Goal: Find contact information: Find contact information

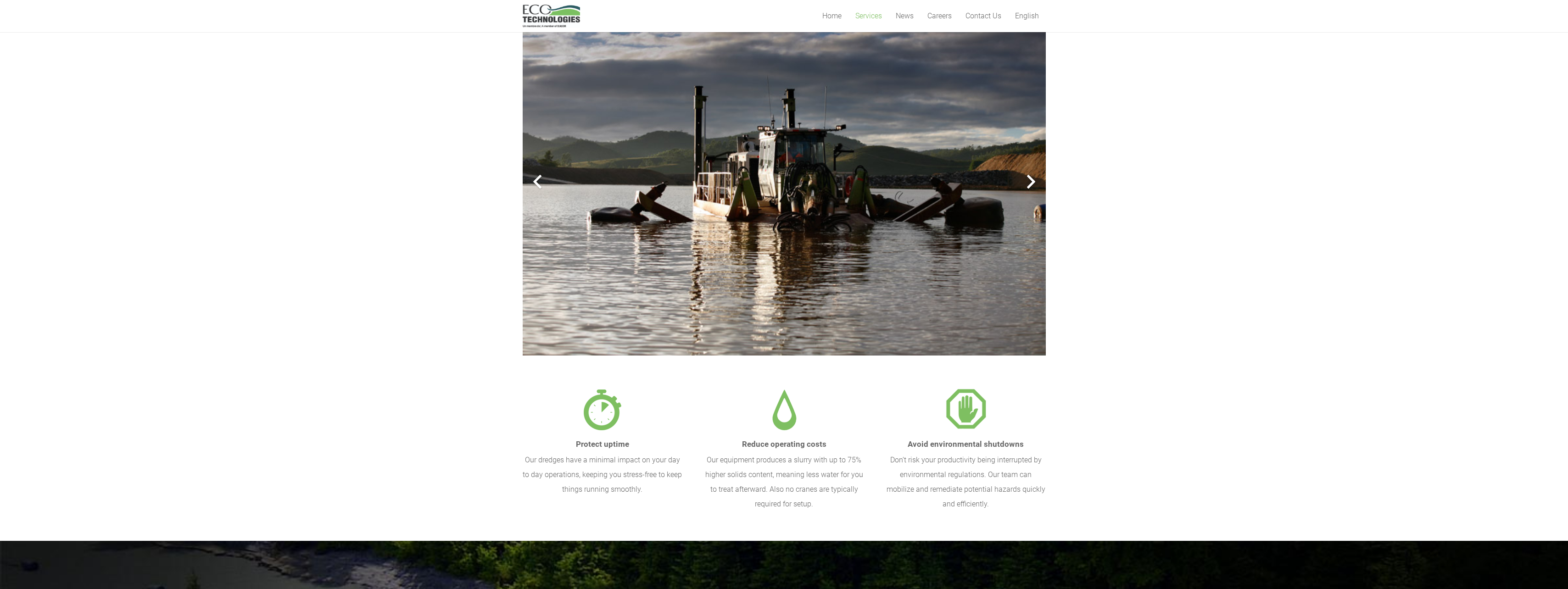
scroll to position [275, 0]
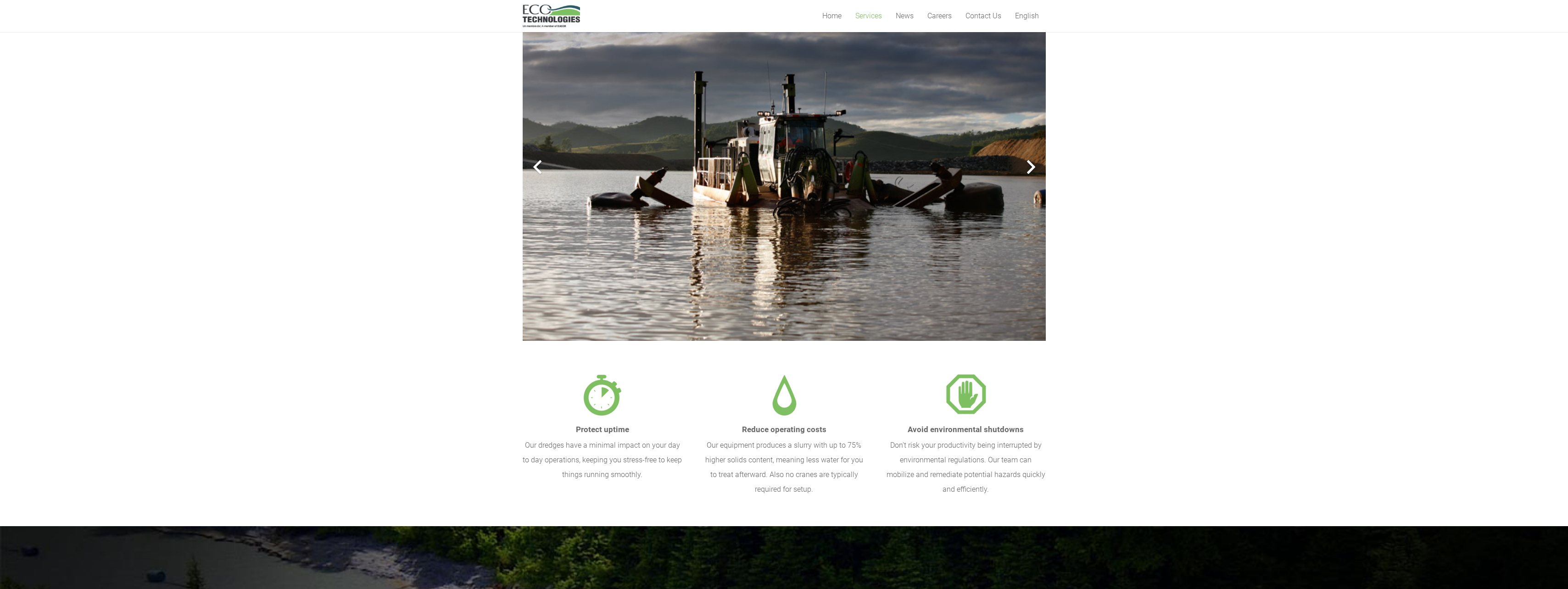
click at [1030, 165] on div at bounding box center [1031, 167] width 29 height 29
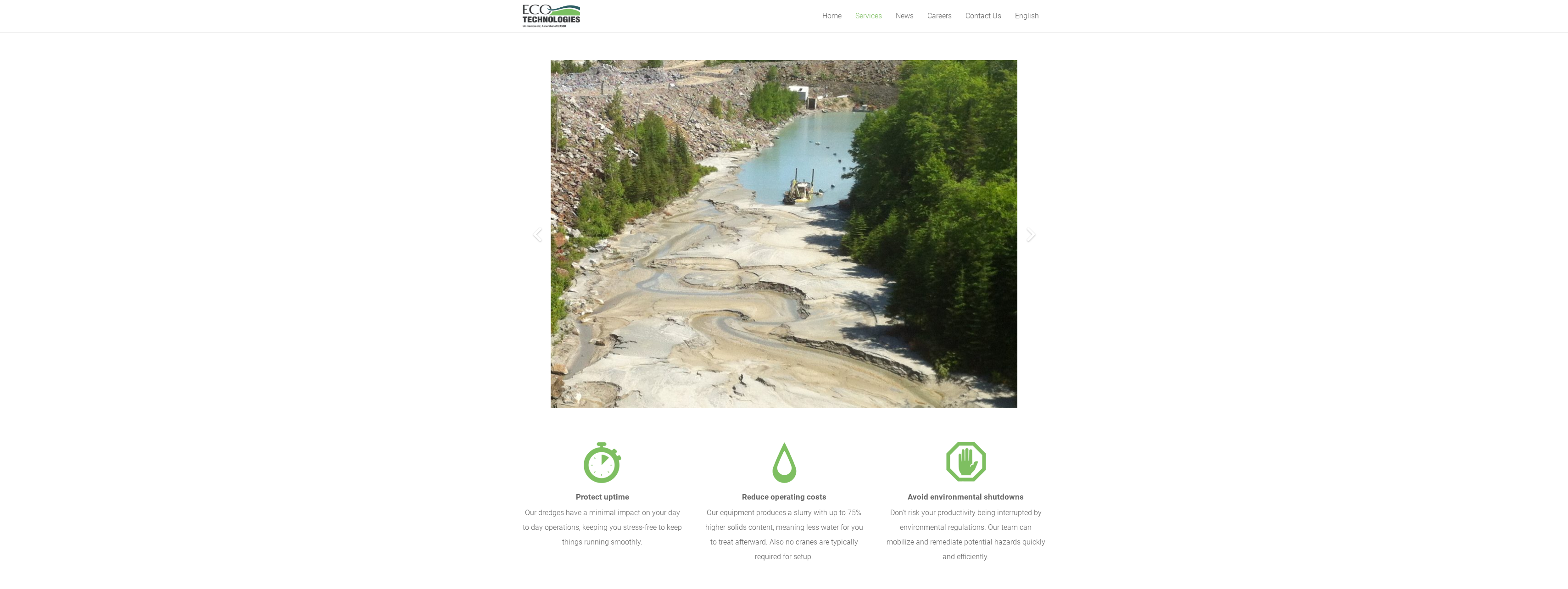
scroll to position [184, 0]
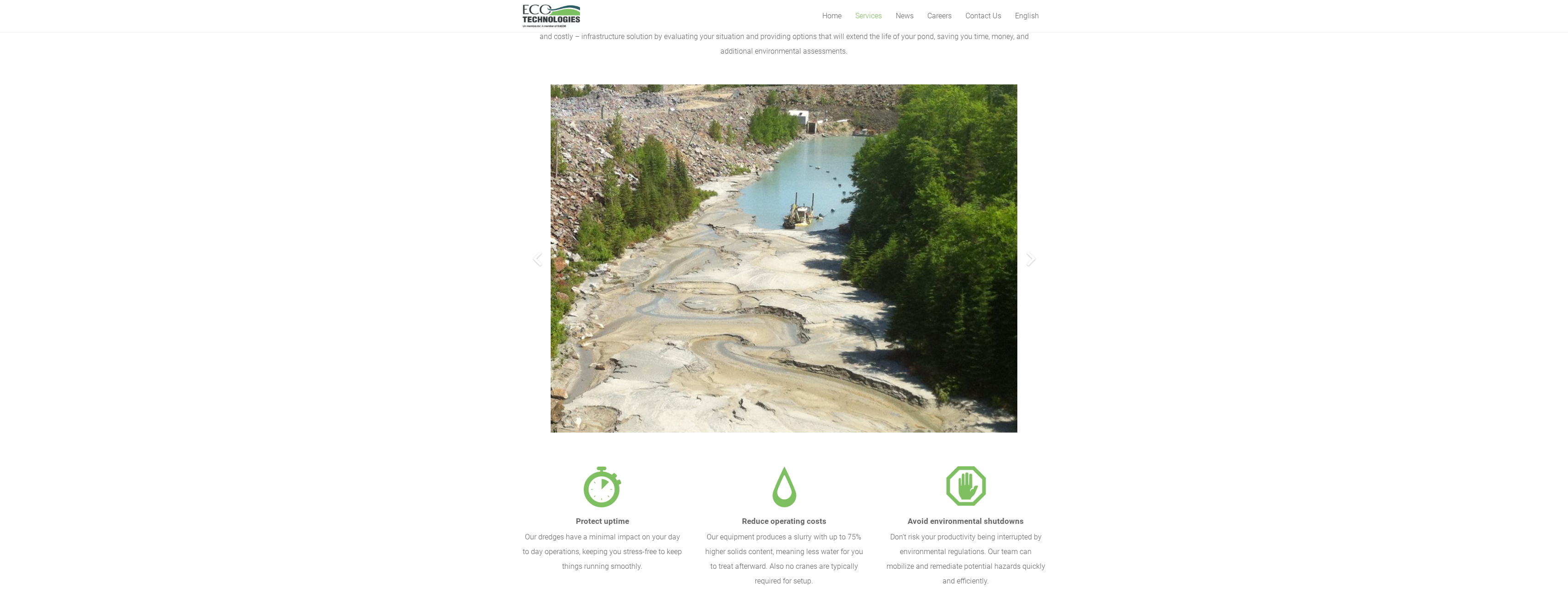
click at [1028, 258] on div at bounding box center [1031, 259] width 29 height 29
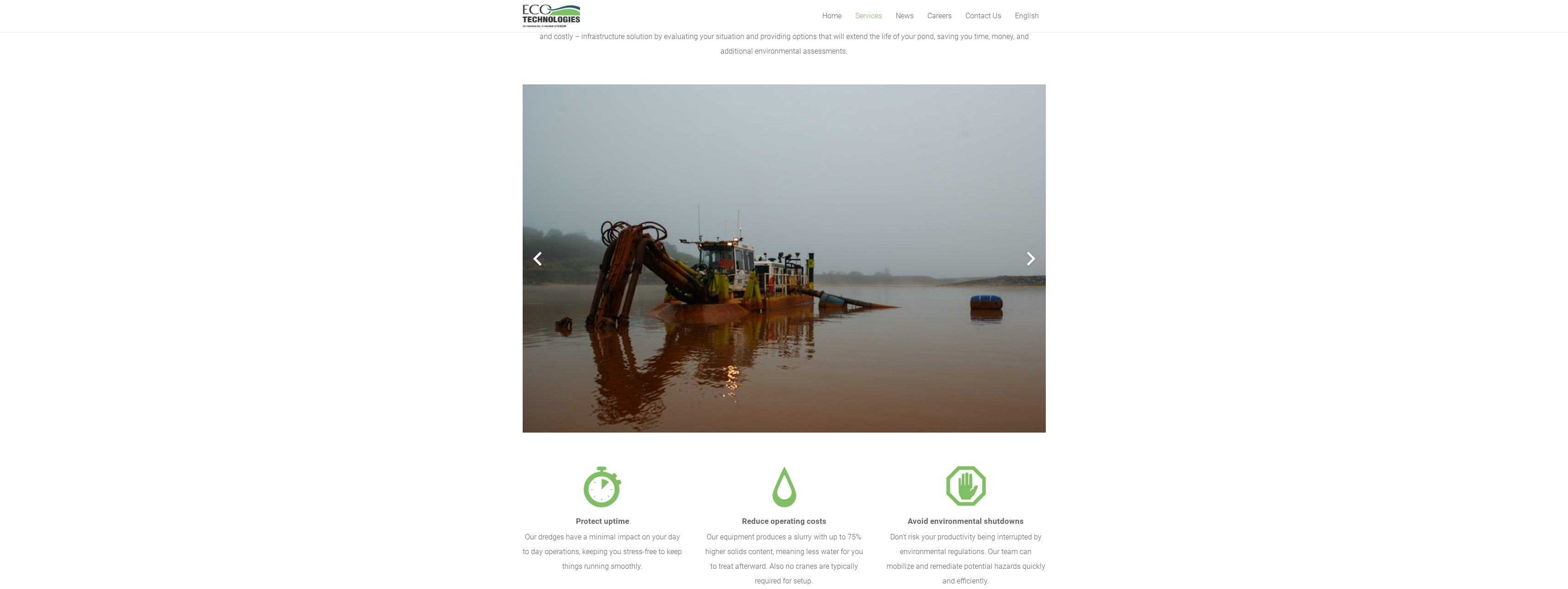
click at [1029, 255] on div at bounding box center [1031, 259] width 29 height 29
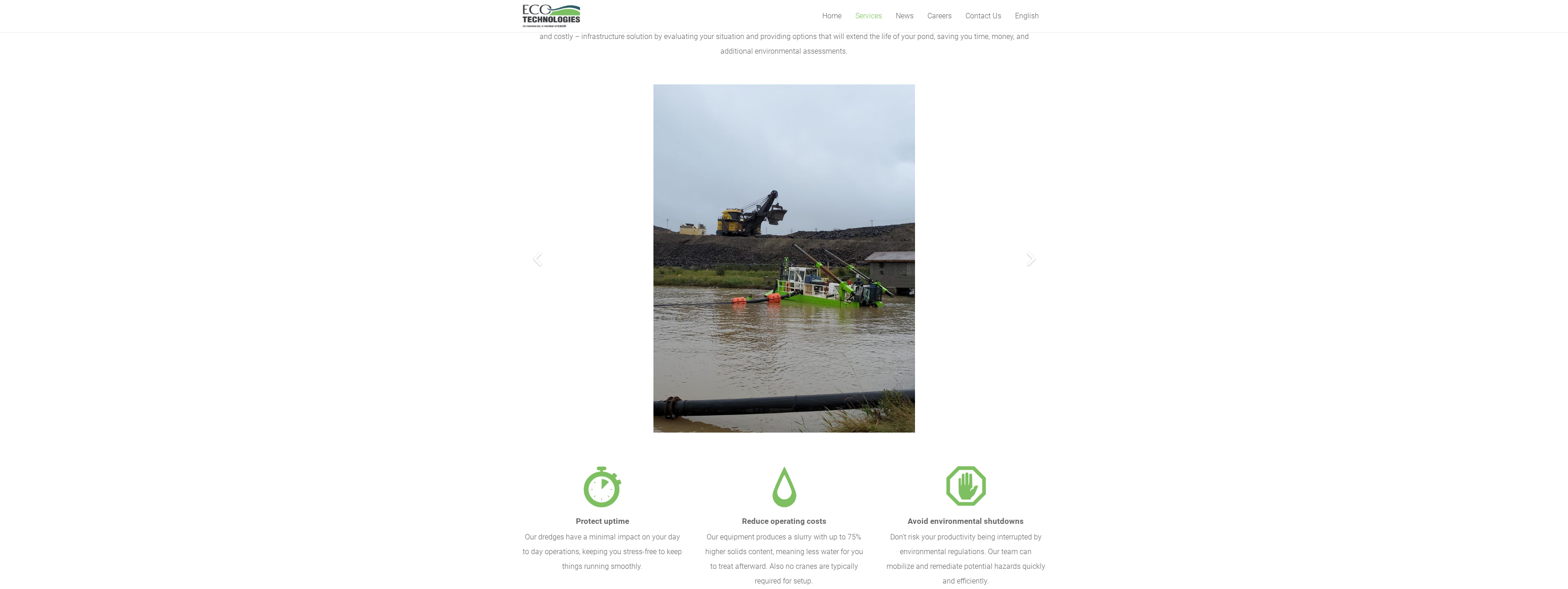
click at [1029, 256] on div at bounding box center [1031, 259] width 29 height 29
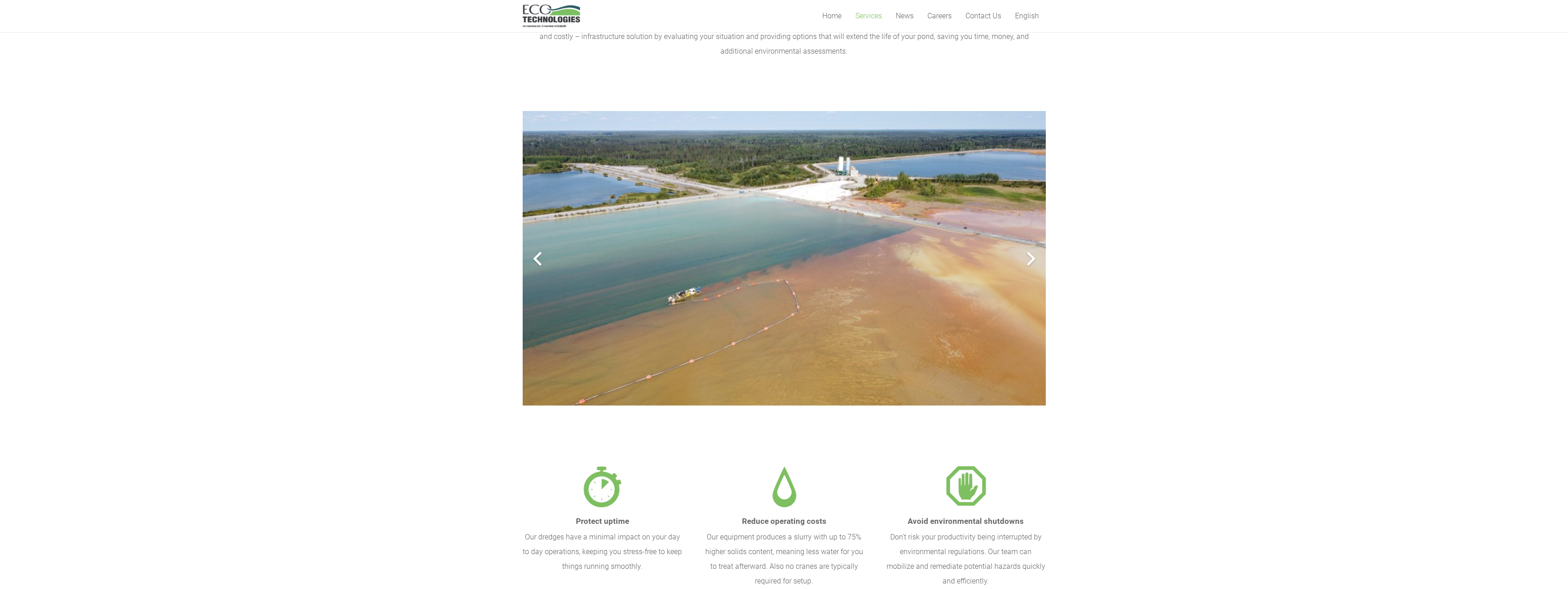
click at [1026, 256] on div at bounding box center [1031, 259] width 29 height 29
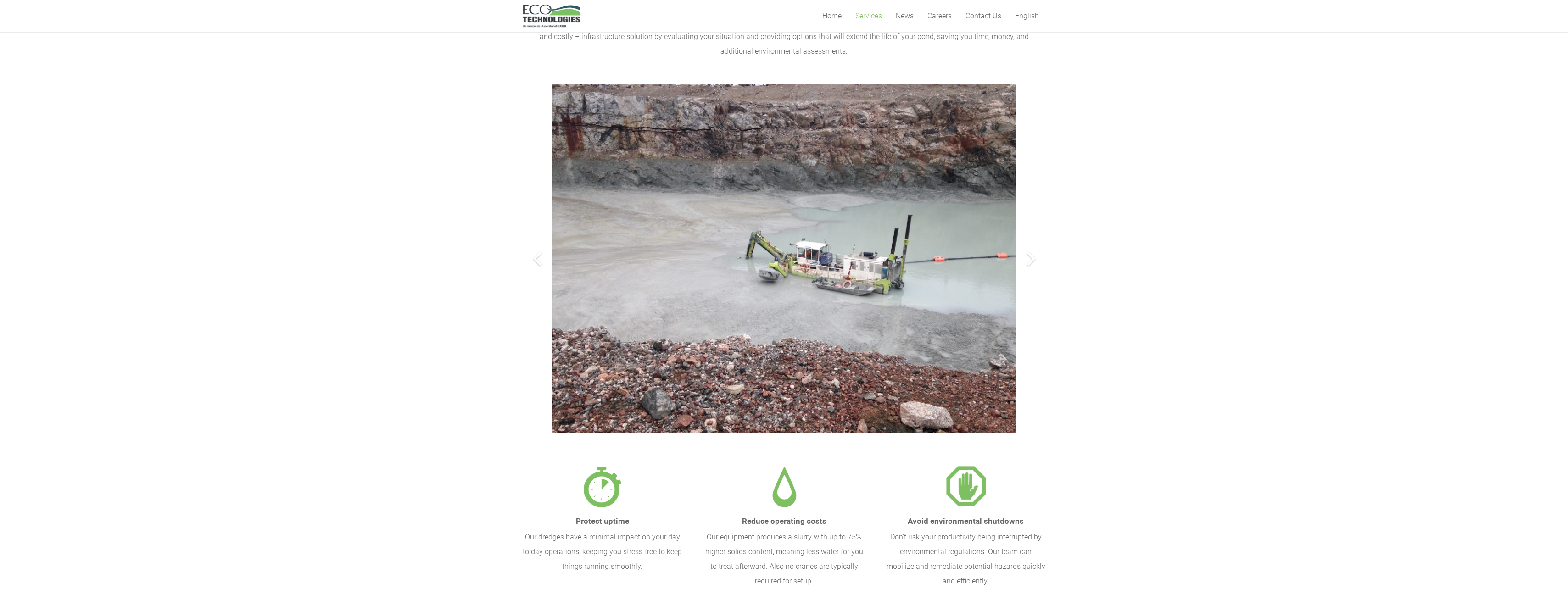
click at [1026, 256] on div at bounding box center [1031, 259] width 29 height 29
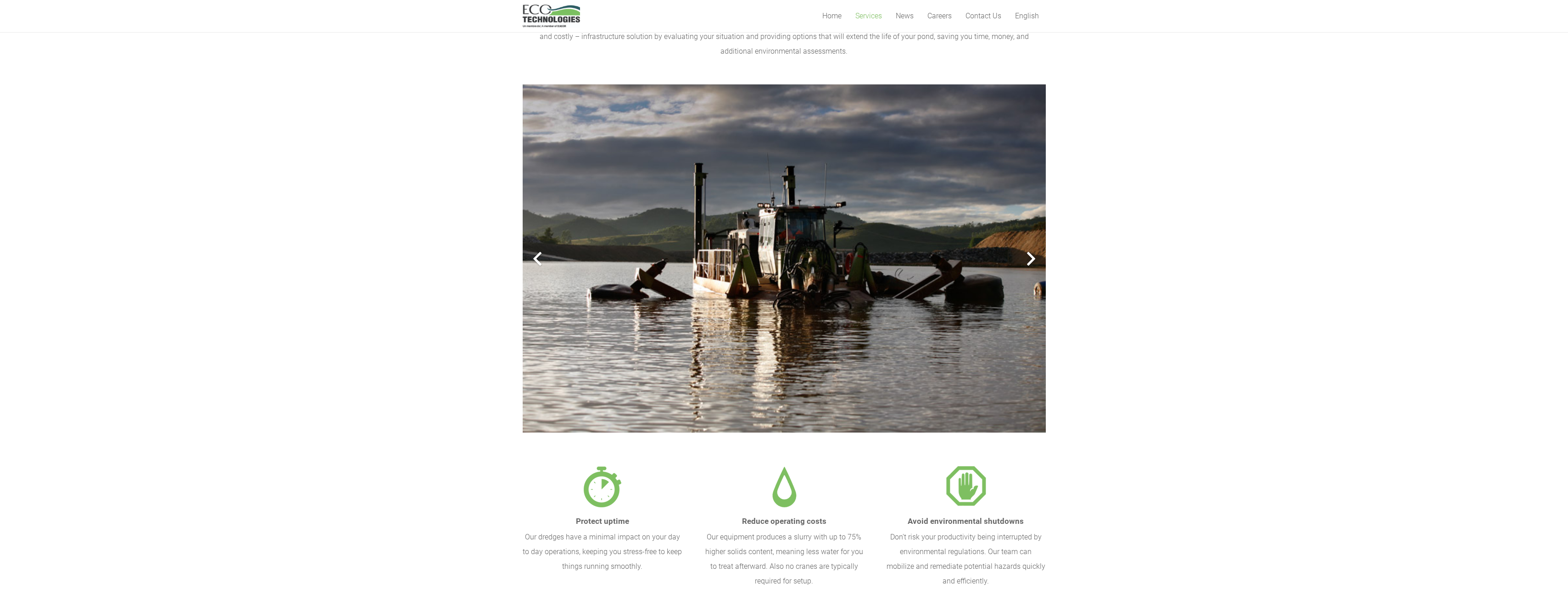
click at [1026, 256] on div at bounding box center [1031, 259] width 29 height 29
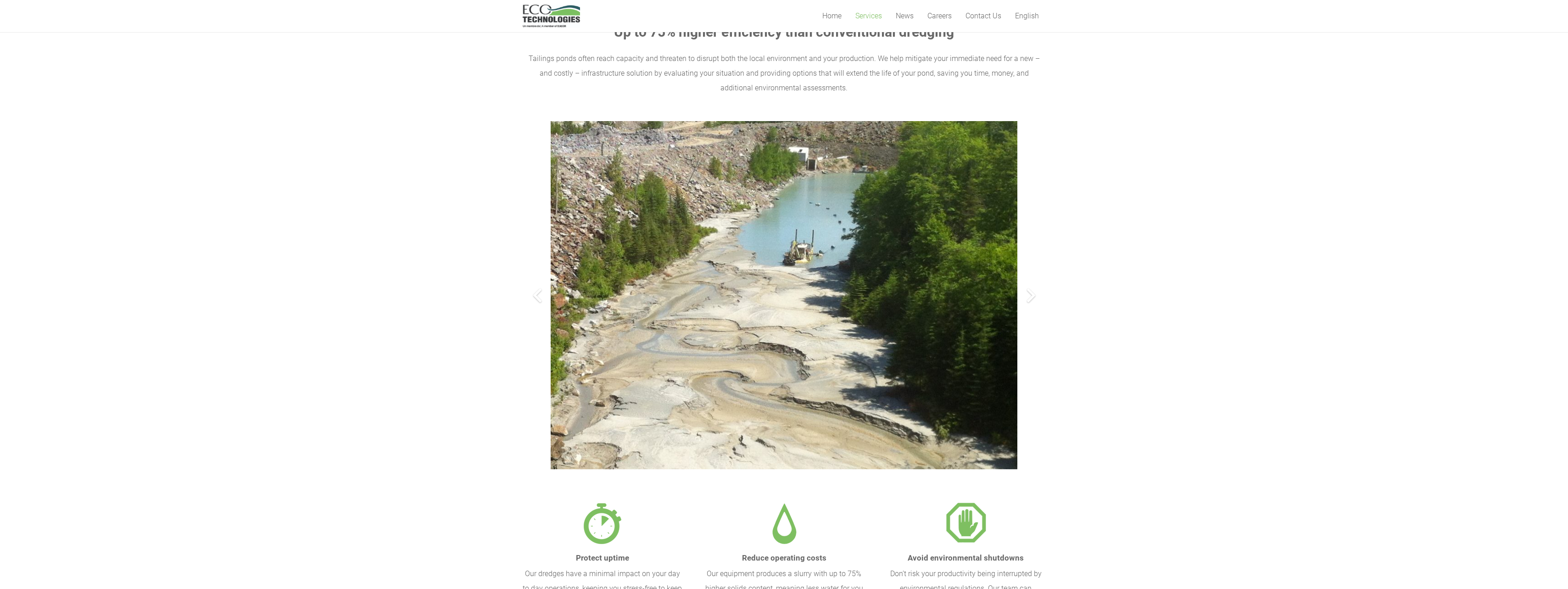
scroll to position [0, 0]
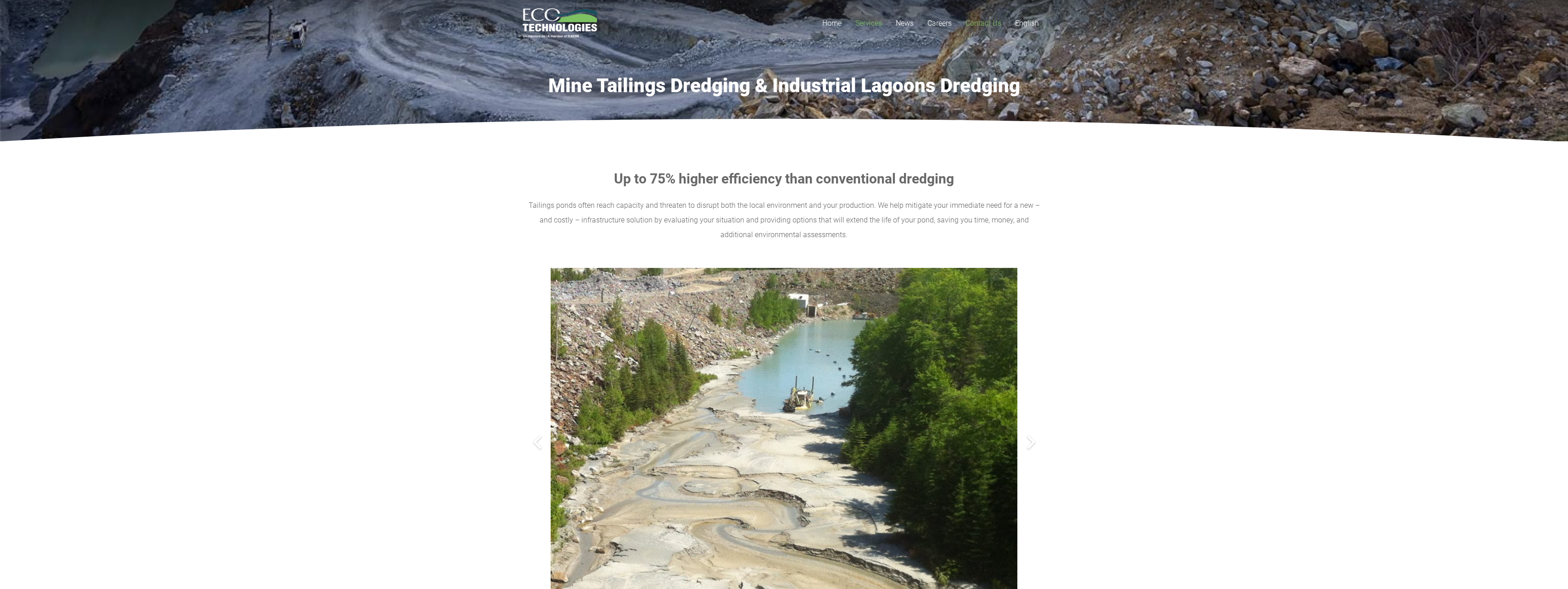
click at [992, 25] on span "Contact Us" at bounding box center [983, 23] width 36 height 9
